Goal: Communication & Community: Ask a question

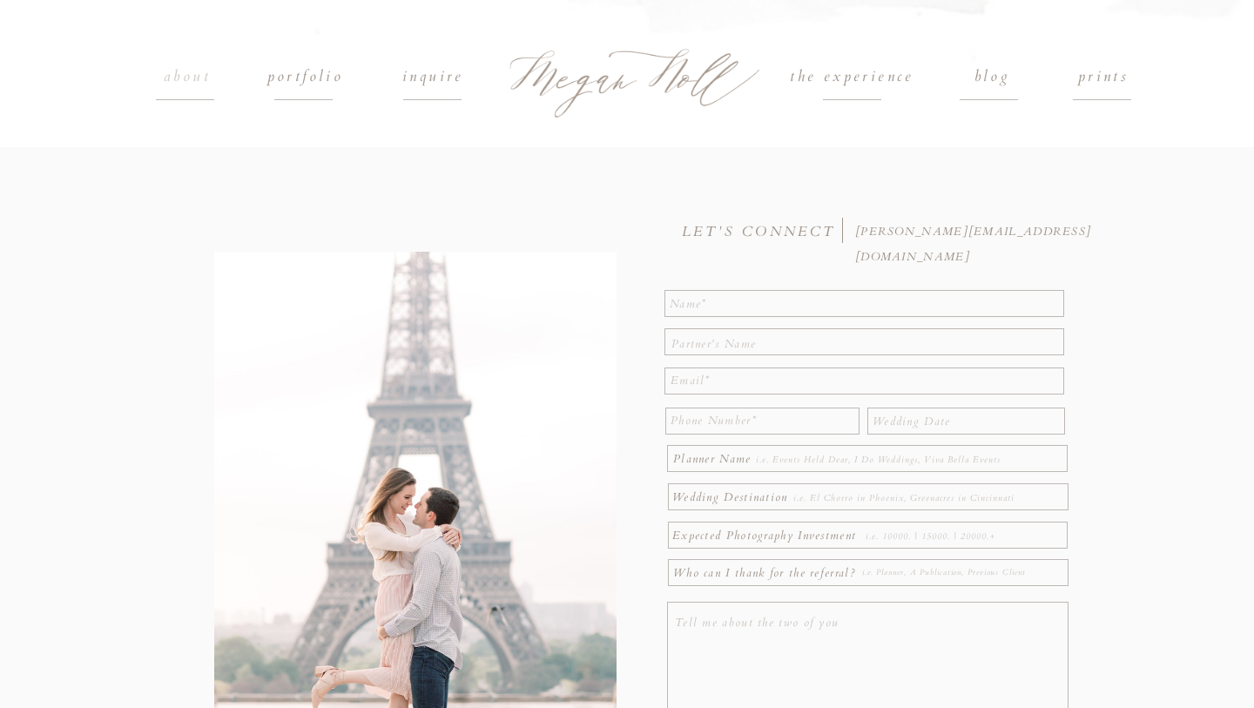
click at [187, 73] on h1 "about" at bounding box center [187, 77] width 80 height 26
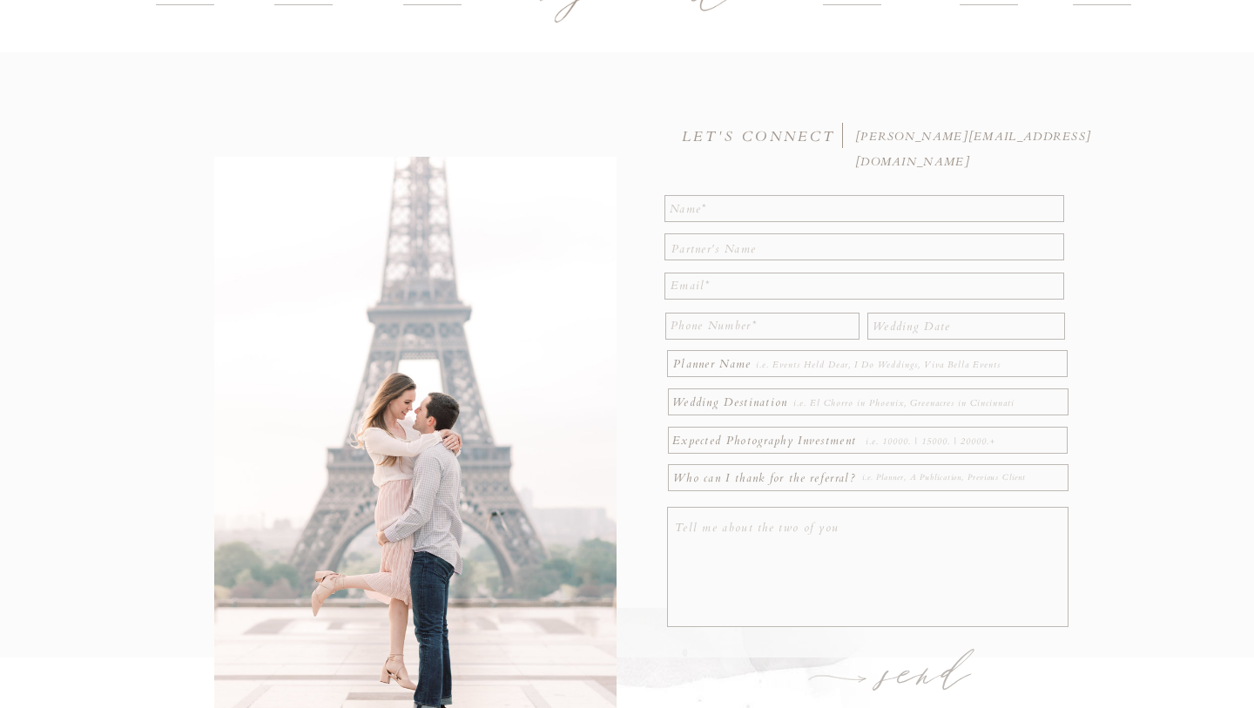
scroll to position [168, 0]
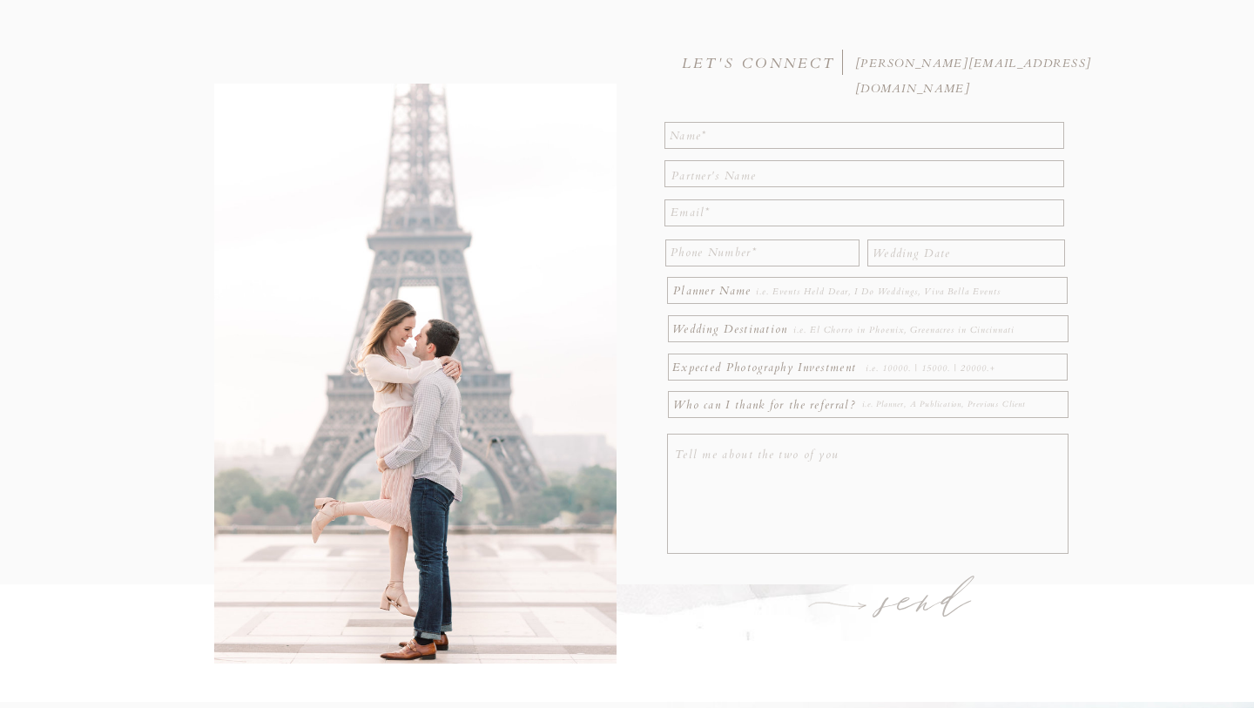
click at [710, 138] on textarea at bounding box center [865, 135] width 391 height 22
type textarea "[PERSON_NAME]"
click at [717, 184] on div at bounding box center [864, 173] width 400 height 27
click at [716, 178] on textarea at bounding box center [866, 173] width 390 height 19
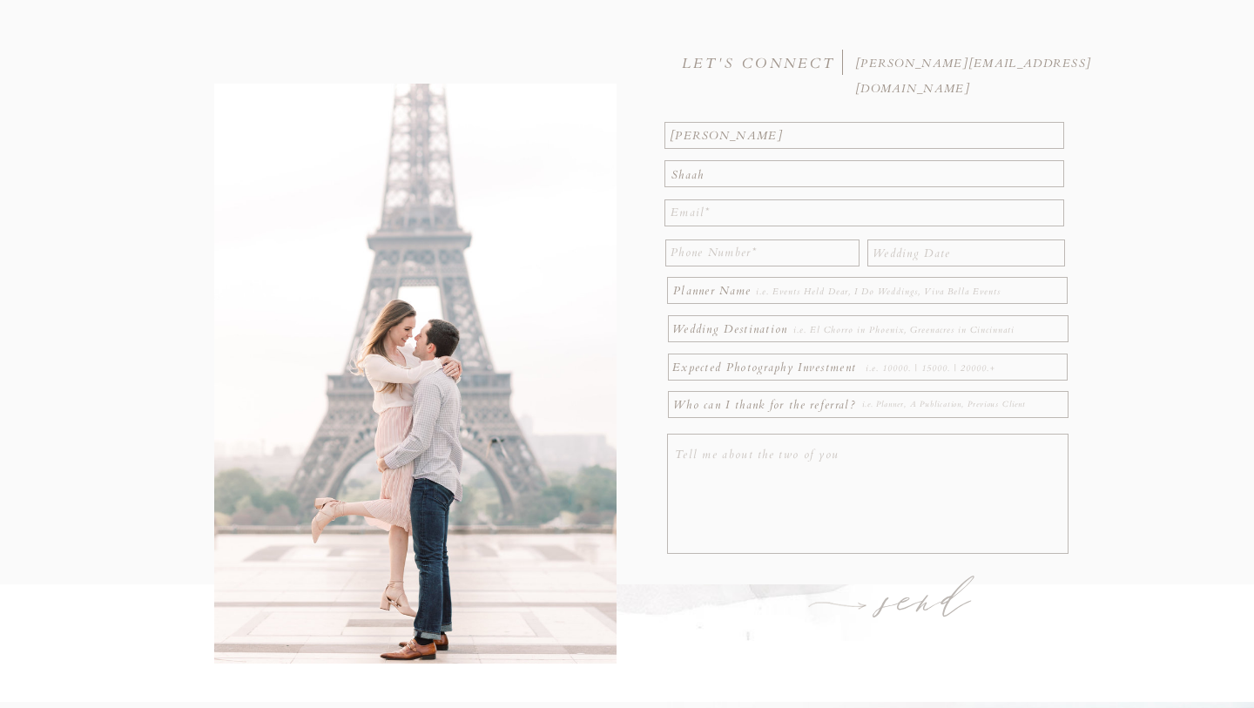
type textarea "Shaah"
click at [704, 218] on textarea at bounding box center [866, 212] width 393 height 25
type textarea "[EMAIL_ADDRESS][DOMAIN_NAME]"
click at [710, 246] on textarea at bounding box center [761, 252] width 183 height 25
type textarea "6147363257"
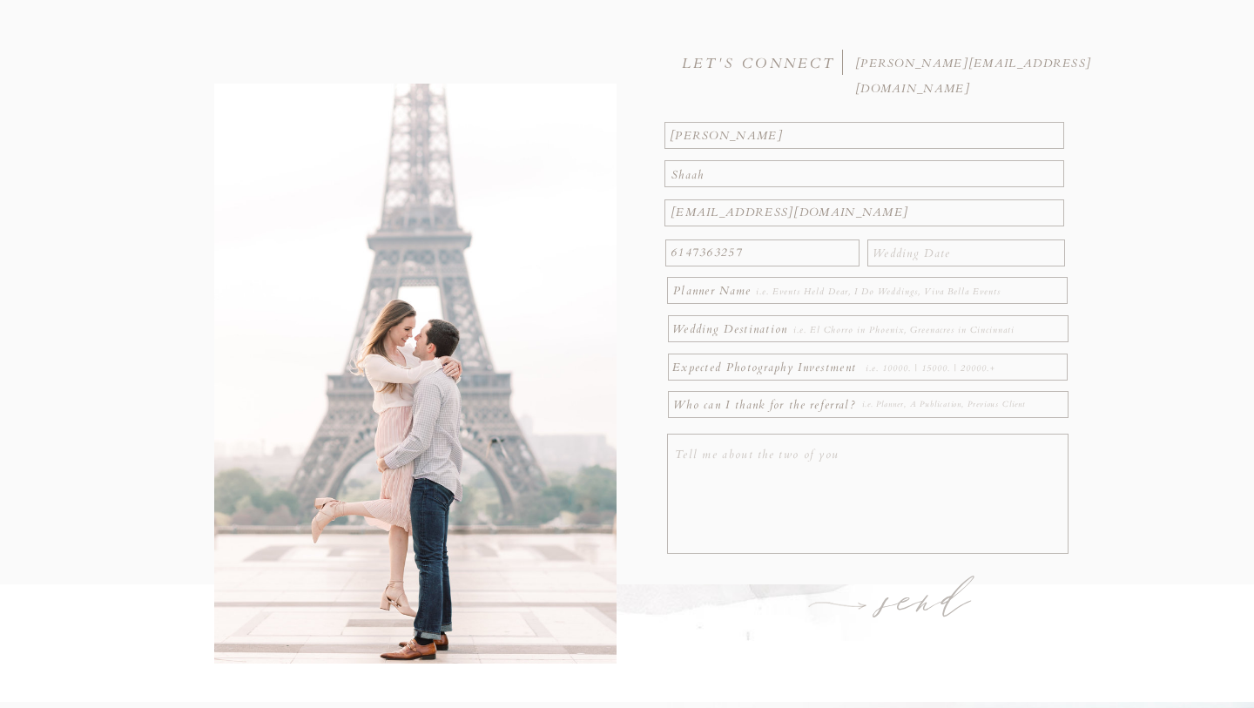
click at [834, 480] on textarea at bounding box center [870, 495] width 391 height 107
click at [856, 334] on textarea at bounding box center [917, 329] width 249 height 19
click at [777, 457] on textarea at bounding box center [870, 495] width 391 height 107
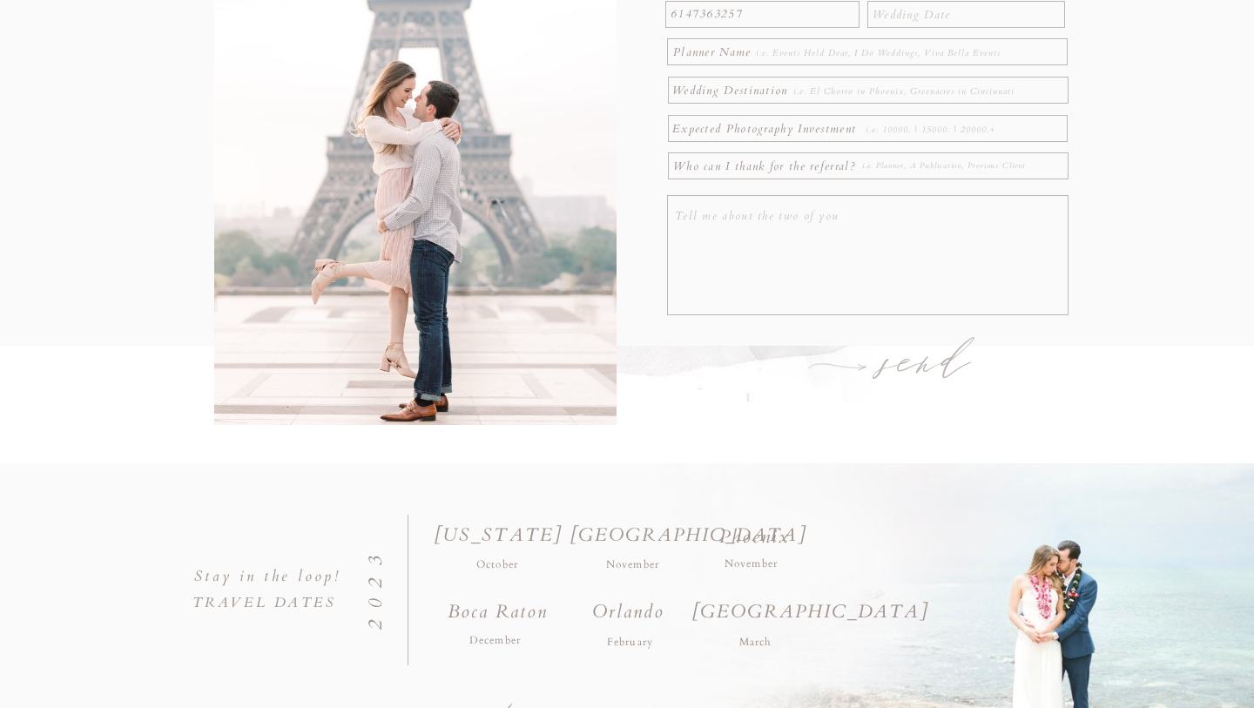
scroll to position [334, 0]
